Goal: Task Accomplishment & Management: Manage account settings

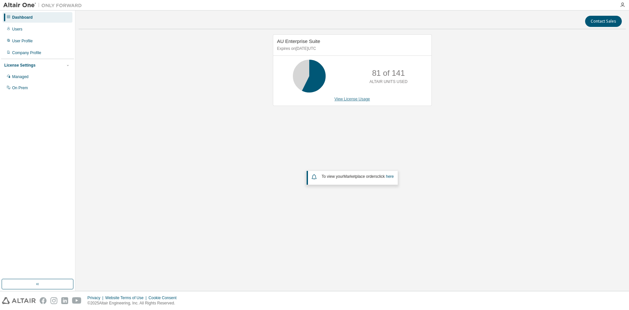
click at [362, 99] on link "View License Usage" at bounding box center [353, 99] width 36 height 5
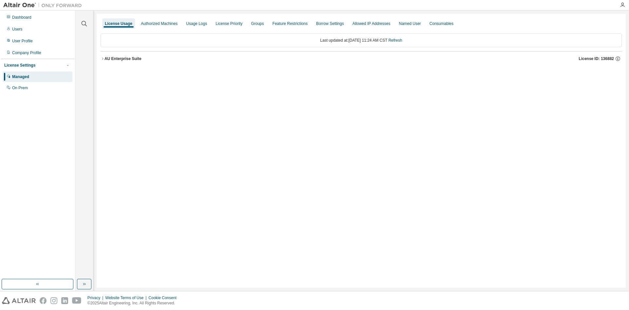
click at [102, 58] on icon "button" at bounding box center [103, 59] width 4 height 4
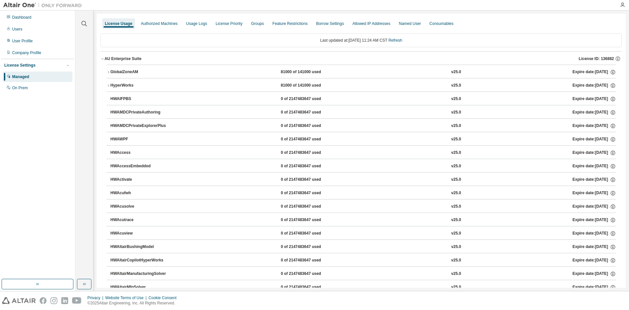
click at [108, 84] on icon "button" at bounding box center [109, 86] width 4 height 4
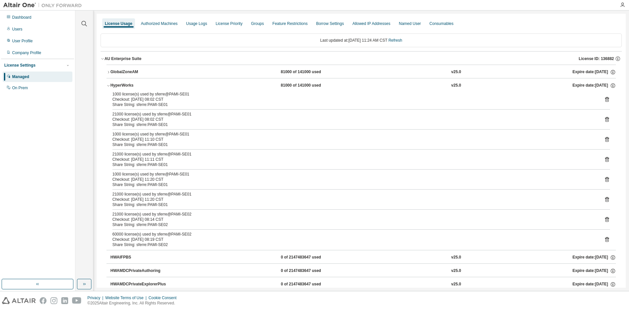
click at [604, 99] on icon at bounding box center [607, 99] width 6 height 6
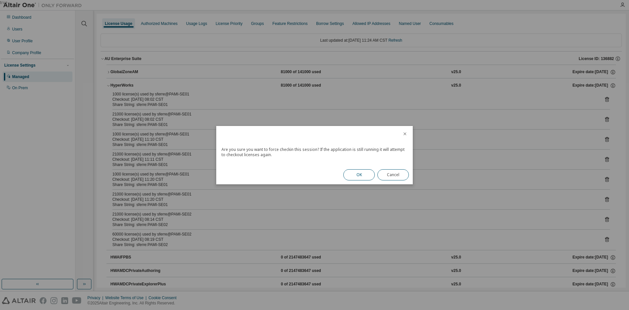
click at [363, 173] on button "OK" at bounding box center [358, 174] width 31 height 11
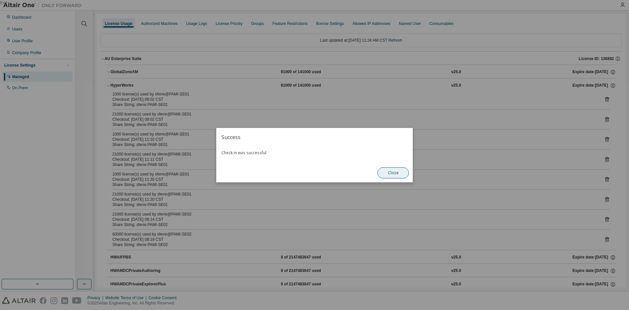
click at [395, 170] on button "Close" at bounding box center [393, 172] width 31 height 11
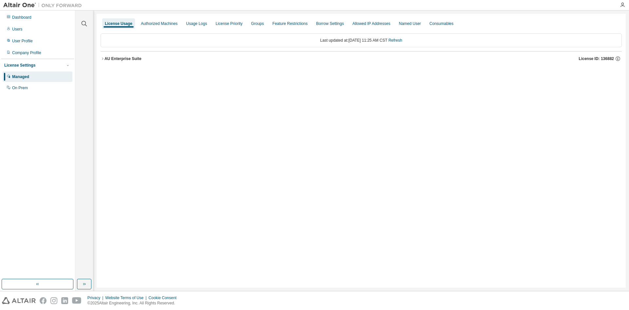
click at [119, 59] on div "AU Enterprise Suite" at bounding box center [123, 58] width 37 height 5
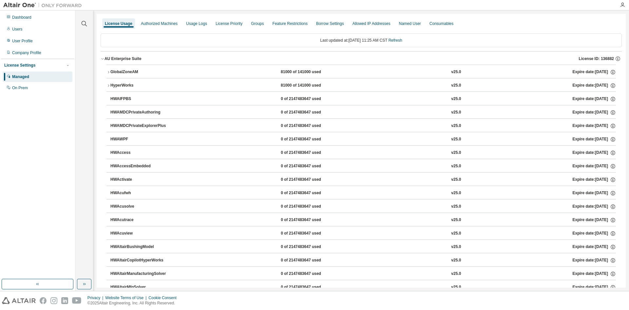
click at [128, 87] on div "HyperWorks" at bounding box center [139, 86] width 59 height 6
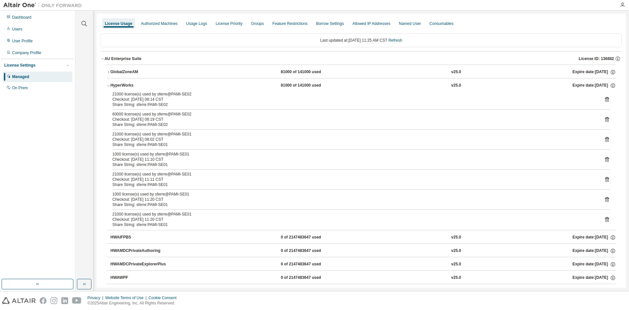
click at [604, 221] on icon at bounding box center [607, 219] width 6 height 6
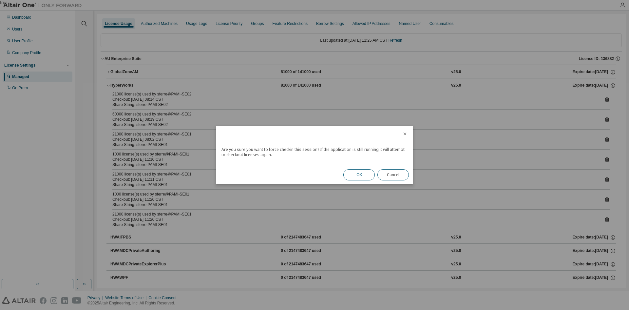
click at [364, 174] on button "OK" at bounding box center [358, 174] width 31 height 11
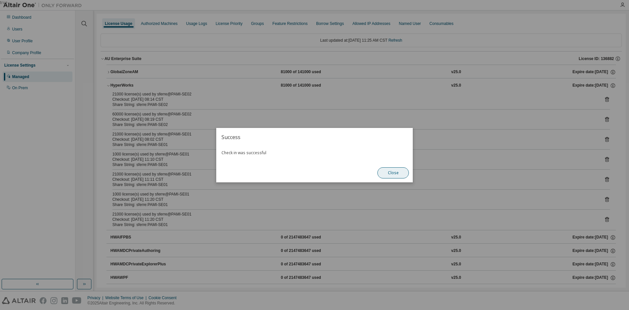
click at [397, 172] on button "Close" at bounding box center [393, 172] width 31 height 11
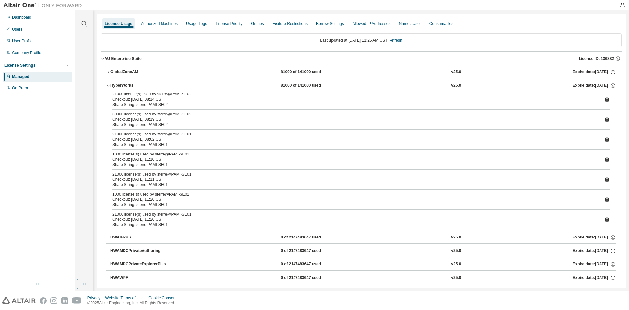
click at [604, 200] on icon at bounding box center [607, 199] width 6 height 6
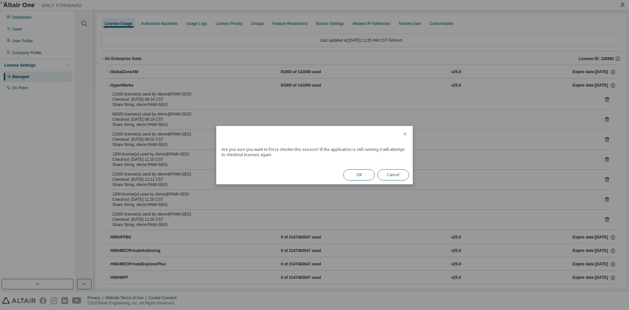
click at [364, 174] on button "OK" at bounding box center [358, 174] width 31 height 11
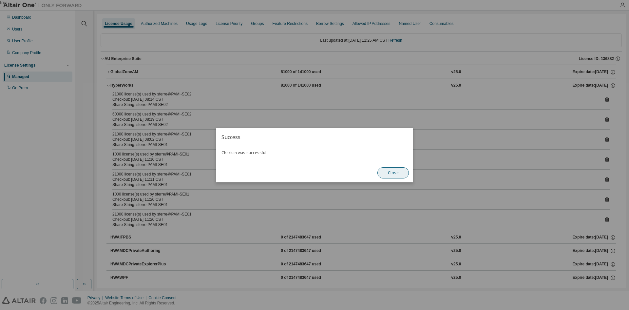
click at [394, 174] on button "Close" at bounding box center [393, 172] width 31 height 11
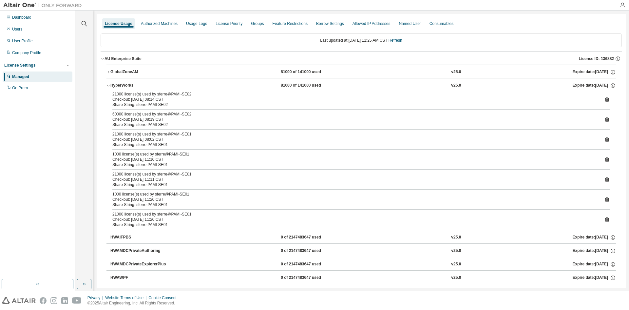
click at [604, 179] on icon at bounding box center [607, 179] width 6 height 6
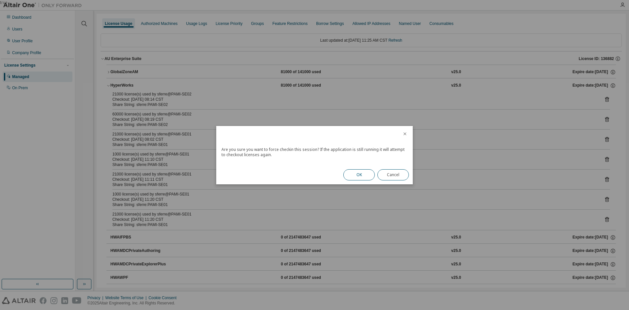
click at [373, 177] on button "OK" at bounding box center [358, 174] width 31 height 11
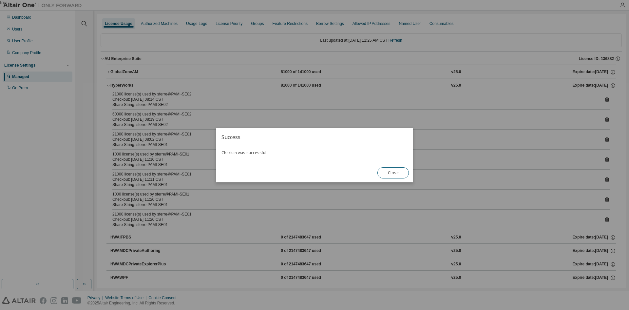
click at [389, 172] on button "Close" at bounding box center [393, 172] width 31 height 11
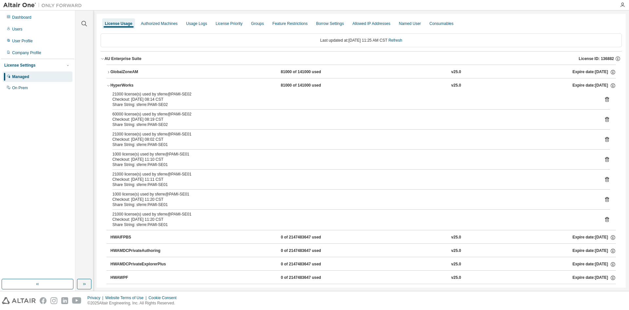
click at [606, 160] on icon at bounding box center [607, 160] width 2 height 2
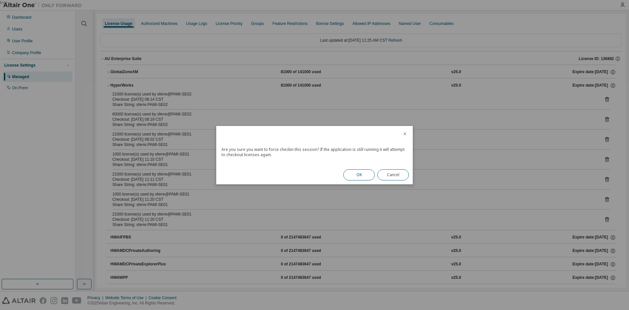
click at [360, 176] on button "OK" at bounding box center [358, 174] width 31 height 11
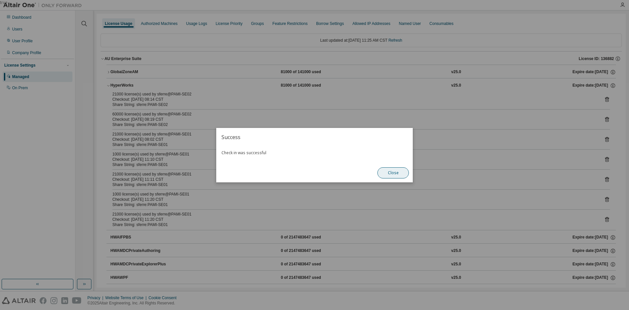
click at [386, 172] on button "Close" at bounding box center [393, 172] width 31 height 11
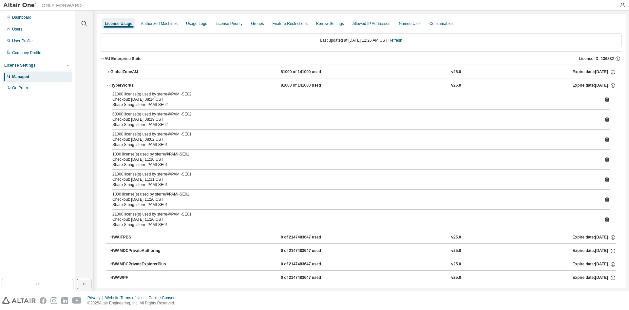
click at [606, 140] on icon at bounding box center [607, 140] width 2 height 2
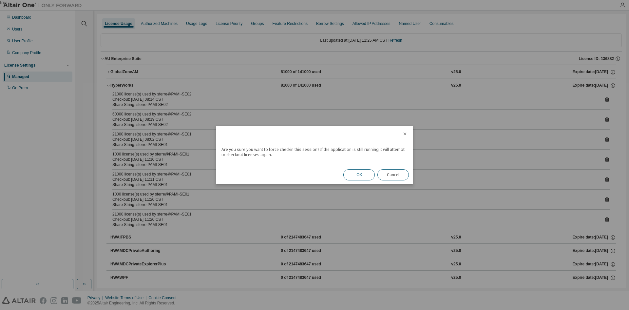
click at [358, 176] on button "OK" at bounding box center [358, 174] width 31 height 11
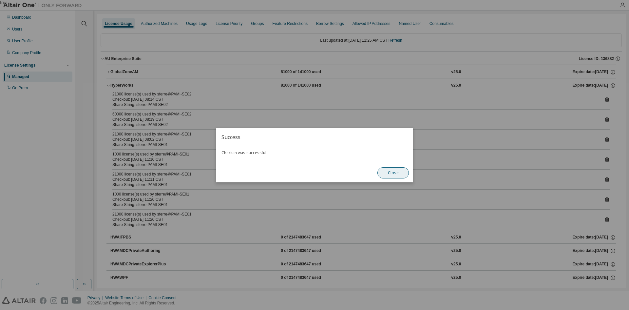
click at [403, 176] on button "Close" at bounding box center [393, 172] width 31 height 11
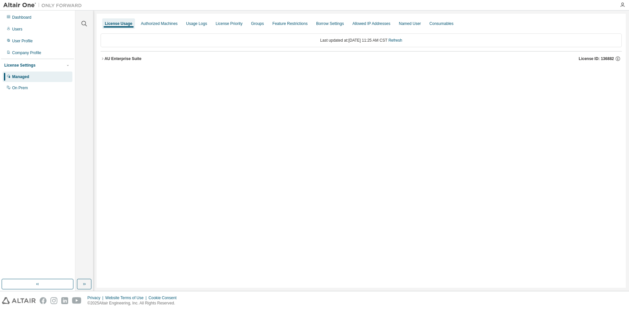
click at [122, 58] on div "AU Enterprise Suite" at bounding box center [123, 58] width 37 height 5
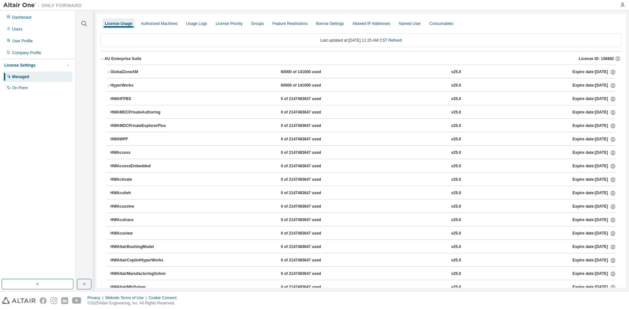
click at [127, 87] on div "HyperWorks" at bounding box center [139, 86] width 59 height 6
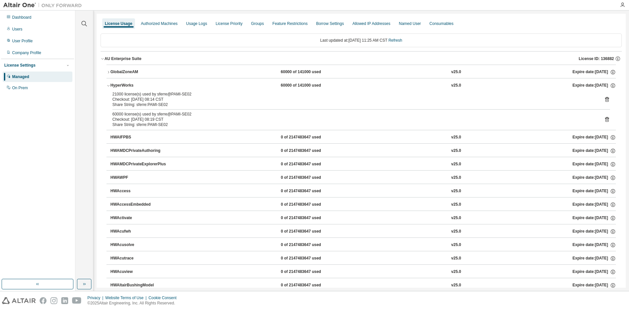
click at [133, 72] on div "GlobalZoneAM" at bounding box center [139, 72] width 59 height 6
